Goal: Check status: Check status

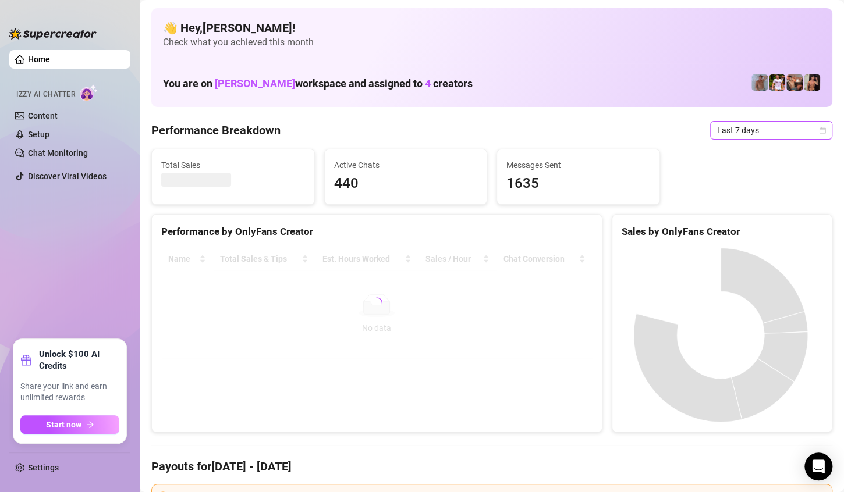
click at [808, 130] on div "Last 7 days" at bounding box center [771, 130] width 122 height 19
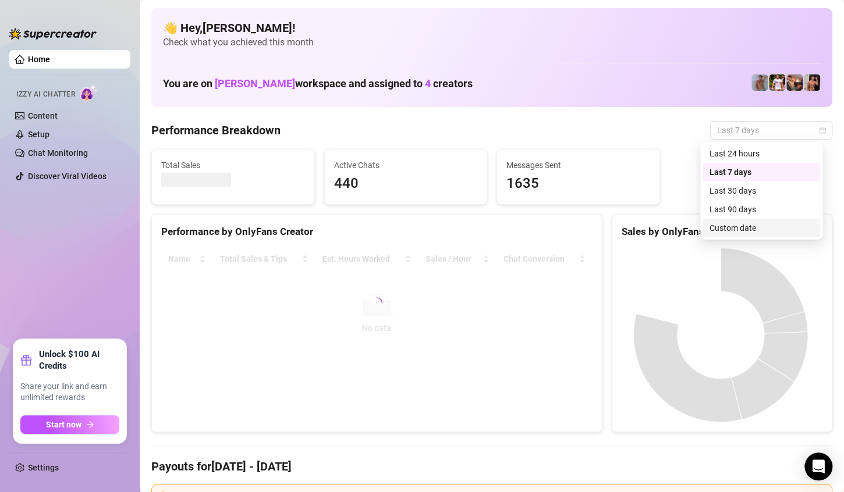
click at [773, 225] on div "Custom date" at bounding box center [761, 228] width 104 height 13
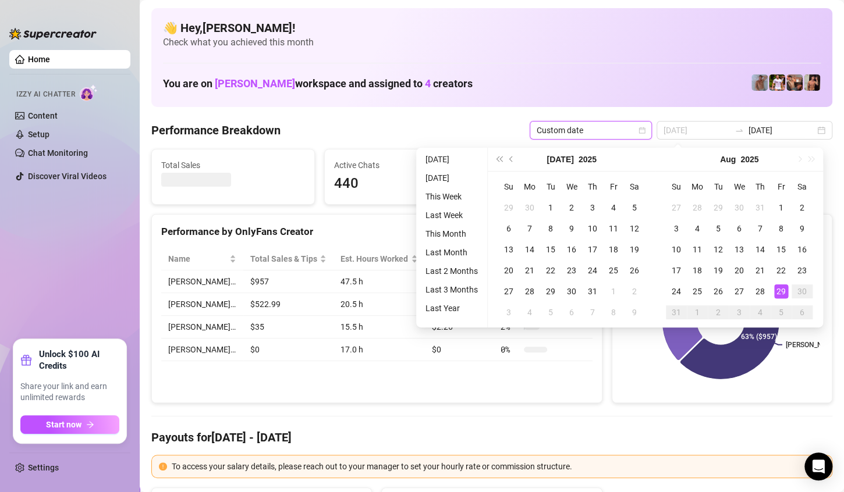
click at [781, 285] on div "29" at bounding box center [781, 291] width 14 height 14
click at [781, 286] on div "29" at bounding box center [781, 291] width 14 height 14
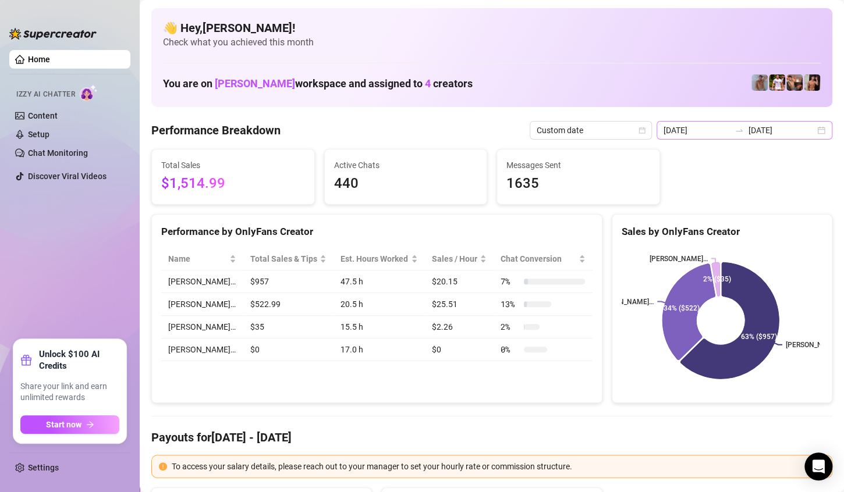
click at [814, 128] on div "2025-08-22 2025-08-29" at bounding box center [744, 130] width 176 height 19
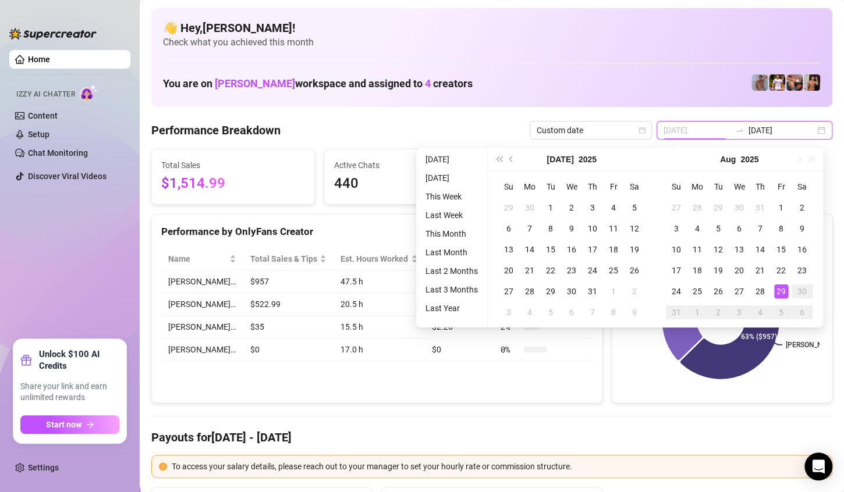
type input "2025-08-29"
click at [781, 290] on div "29" at bounding box center [781, 291] width 14 height 14
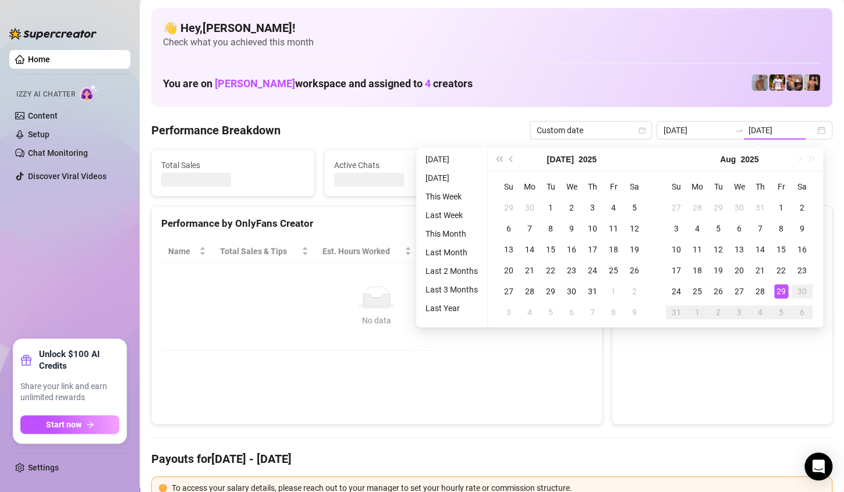
type input "2025-08-29"
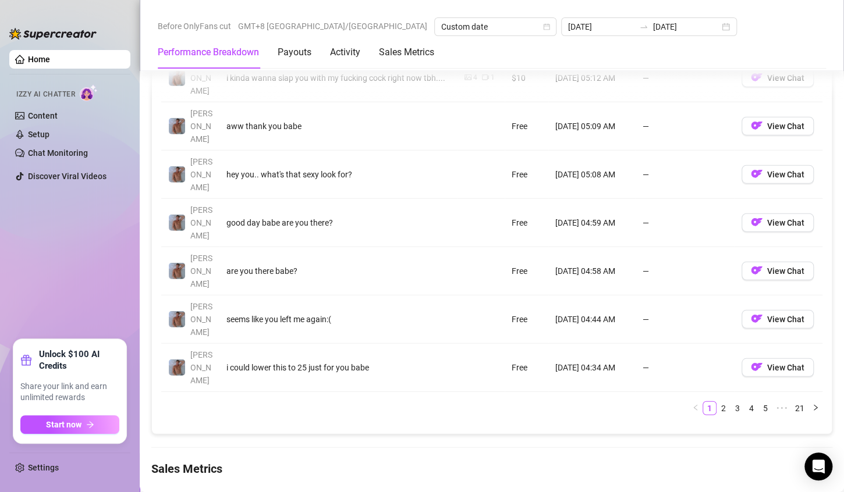
scroll to position [1378, 0]
